Goal: Task Accomplishment & Management: Complete application form

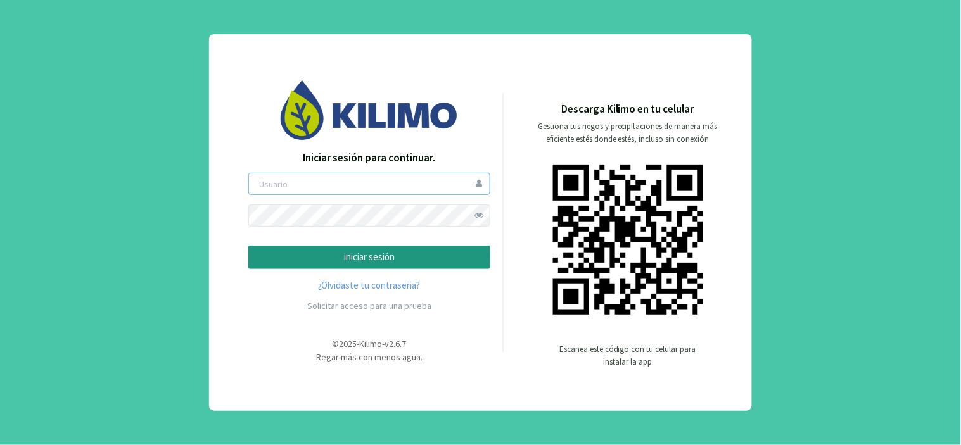
type input "jdonoso"
click at [402, 262] on p "iniciar sesión" at bounding box center [369, 257] width 220 height 15
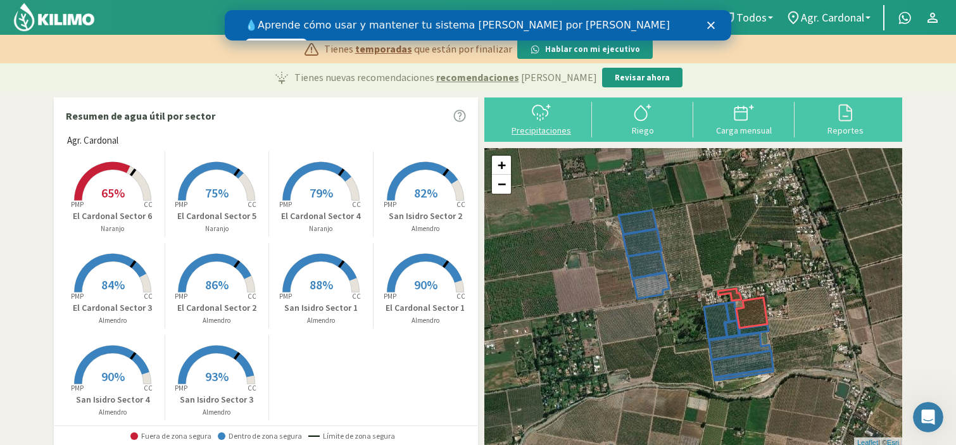
click at [543, 122] on icon at bounding box center [541, 113] width 20 height 20
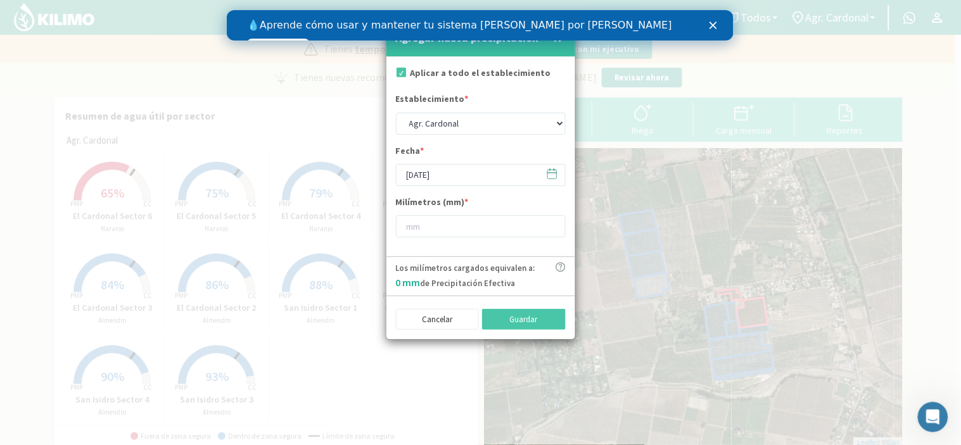
click at [548, 172] on icon at bounding box center [552, 174] width 12 height 12
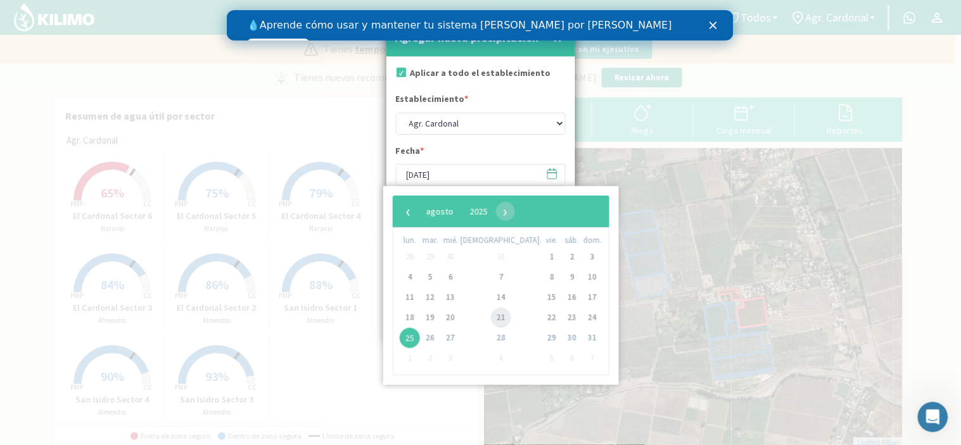
click at [491, 319] on span "21" at bounding box center [501, 318] width 20 height 20
type input "[DATE]"
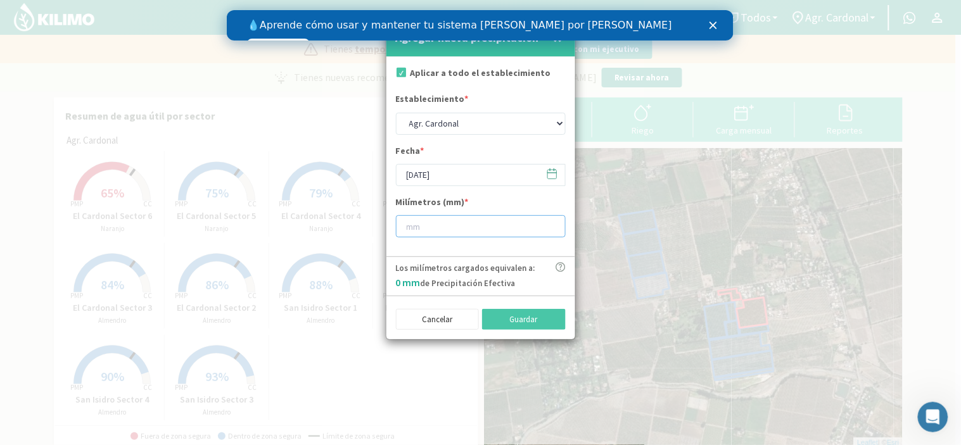
click at [460, 235] on input "number" at bounding box center [481, 226] width 170 height 22
type input "32"
click at [505, 319] on button "Guardar" at bounding box center [524, 320] width 84 height 22
type input "[DATE]"
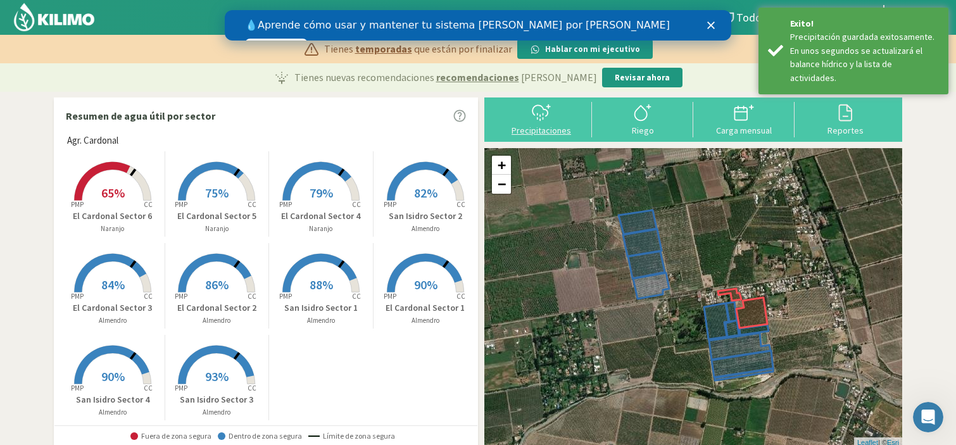
click at [536, 121] on icon at bounding box center [541, 113] width 20 height 20
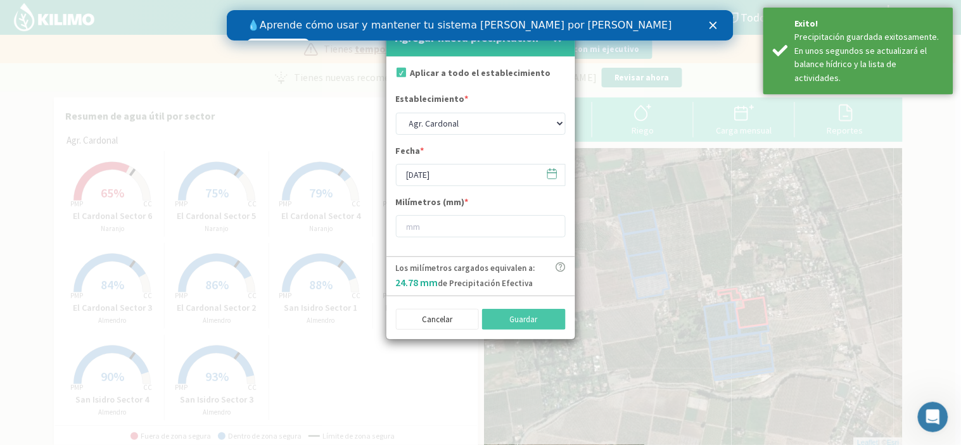
click at [543, 173] on span at bounding box center [546, 174] width 20 height 20
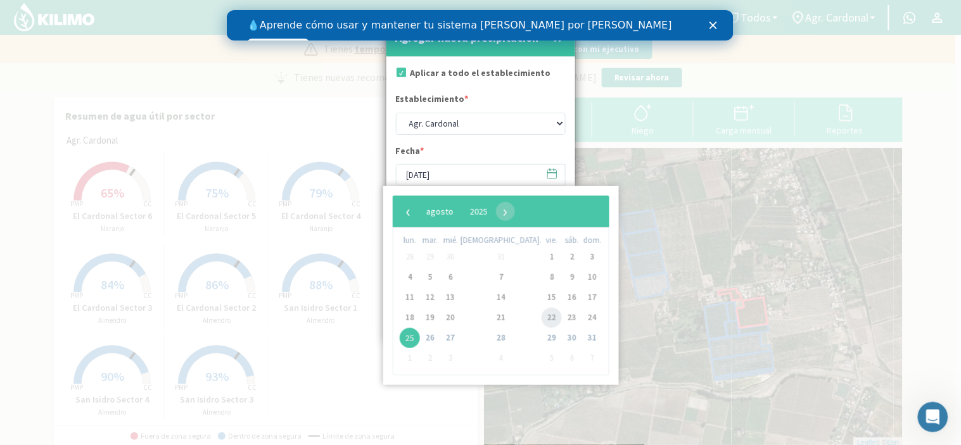
click at [541, 317] on span "22" at bounding box center [551, 318] width 20 height 20
type input "[DATE]"
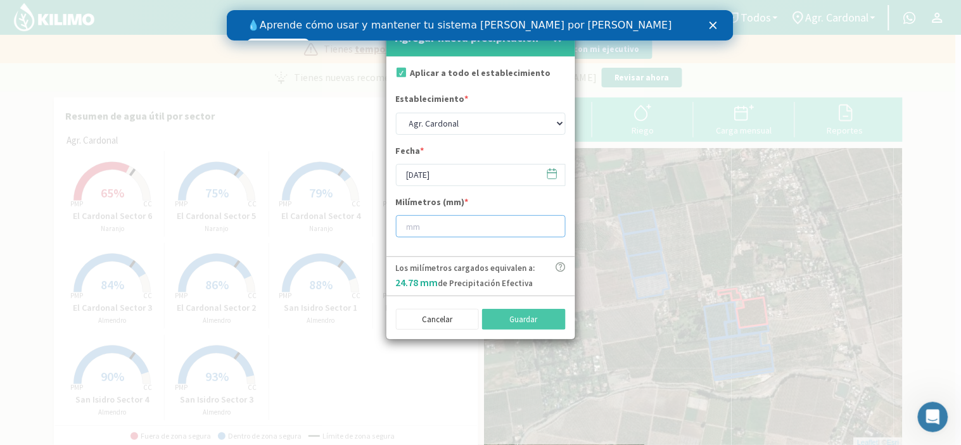
click at [448, 224] on input "number" at bounding box center [481, 226] width 170 height 22
type input "28"
click at [557, 266] on icon at bounding box center [560, 267] width 10 height 10
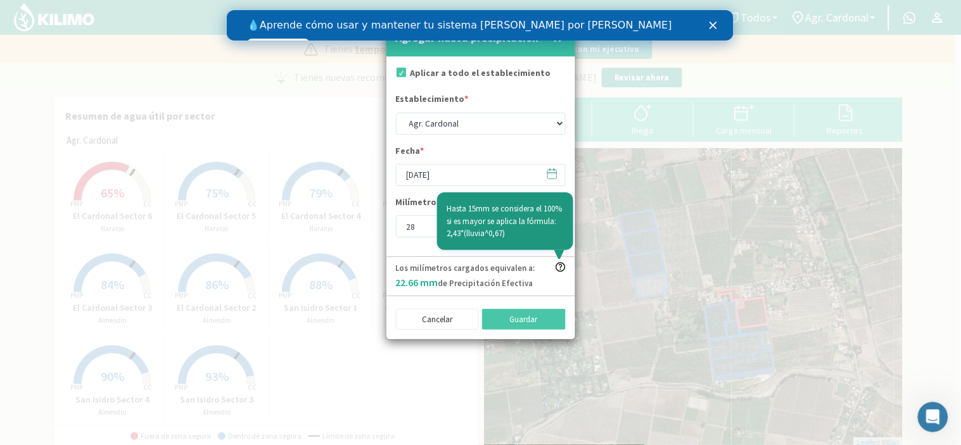
click at [557, 266] on icon at bounding box center [560, 267] width 10 height 10
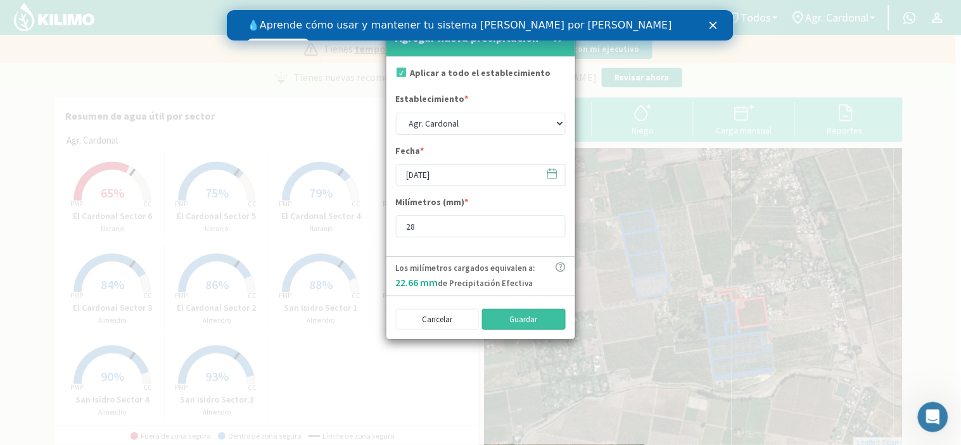
click at [534, 318] on button "Guardar" at bounding box center [524, 320] width 84 height 22
type input "[DATE]"
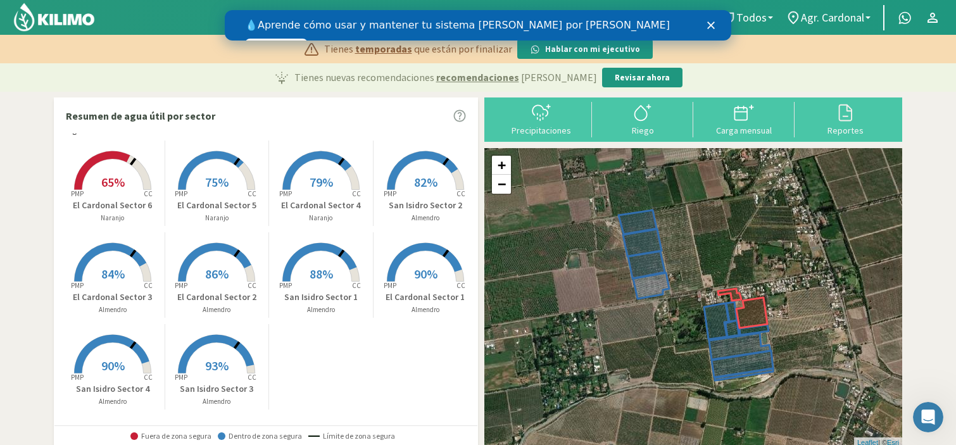
click at [307, 39] on link "Ver videos" at bounding box center [275, 46] width 63 height 15
